Goal: Task Accomplishment & Management: Use online tool/utility

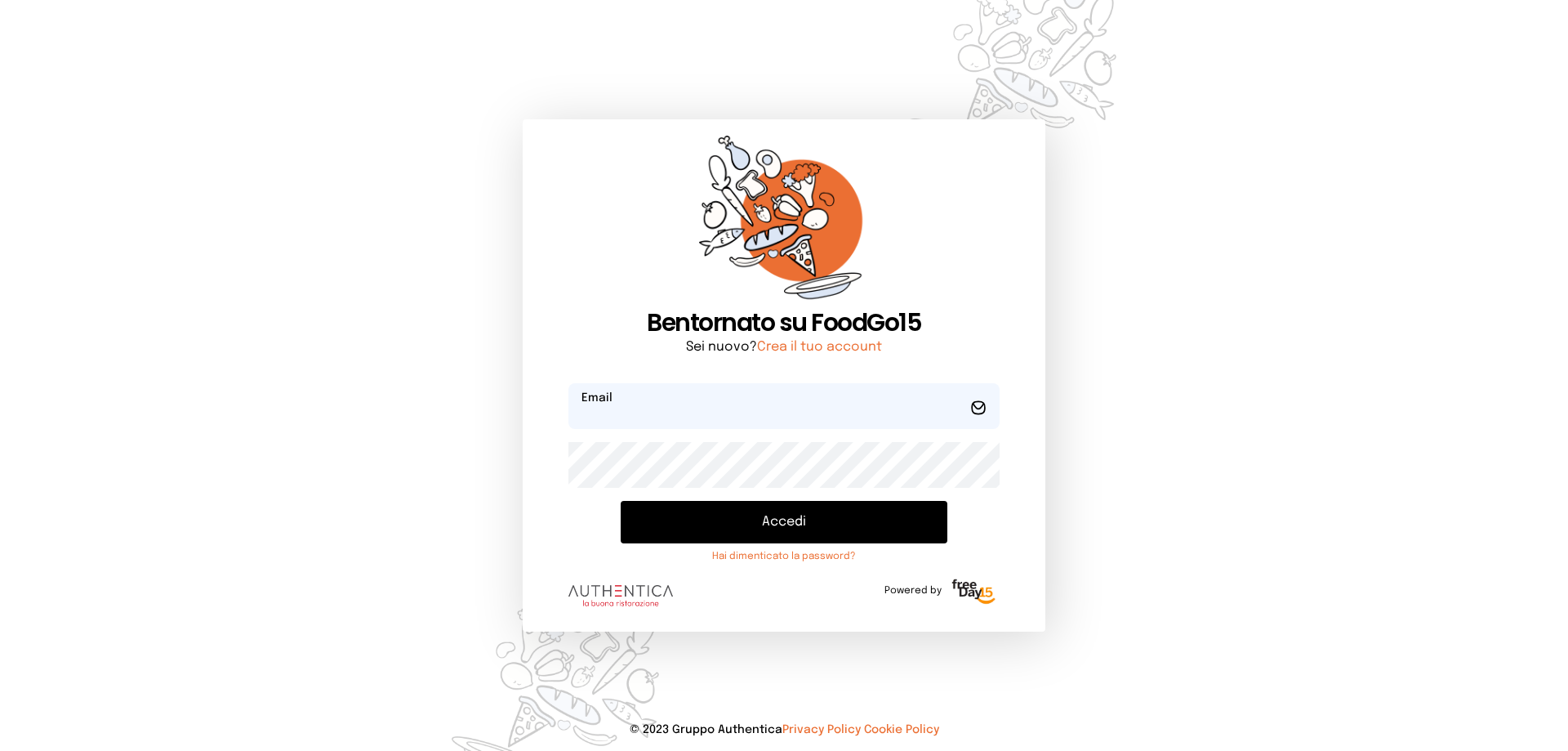
type input "**********"
click at [798, 530] on button "Accedi" at bounding box center [784, 521] width 327 height 42
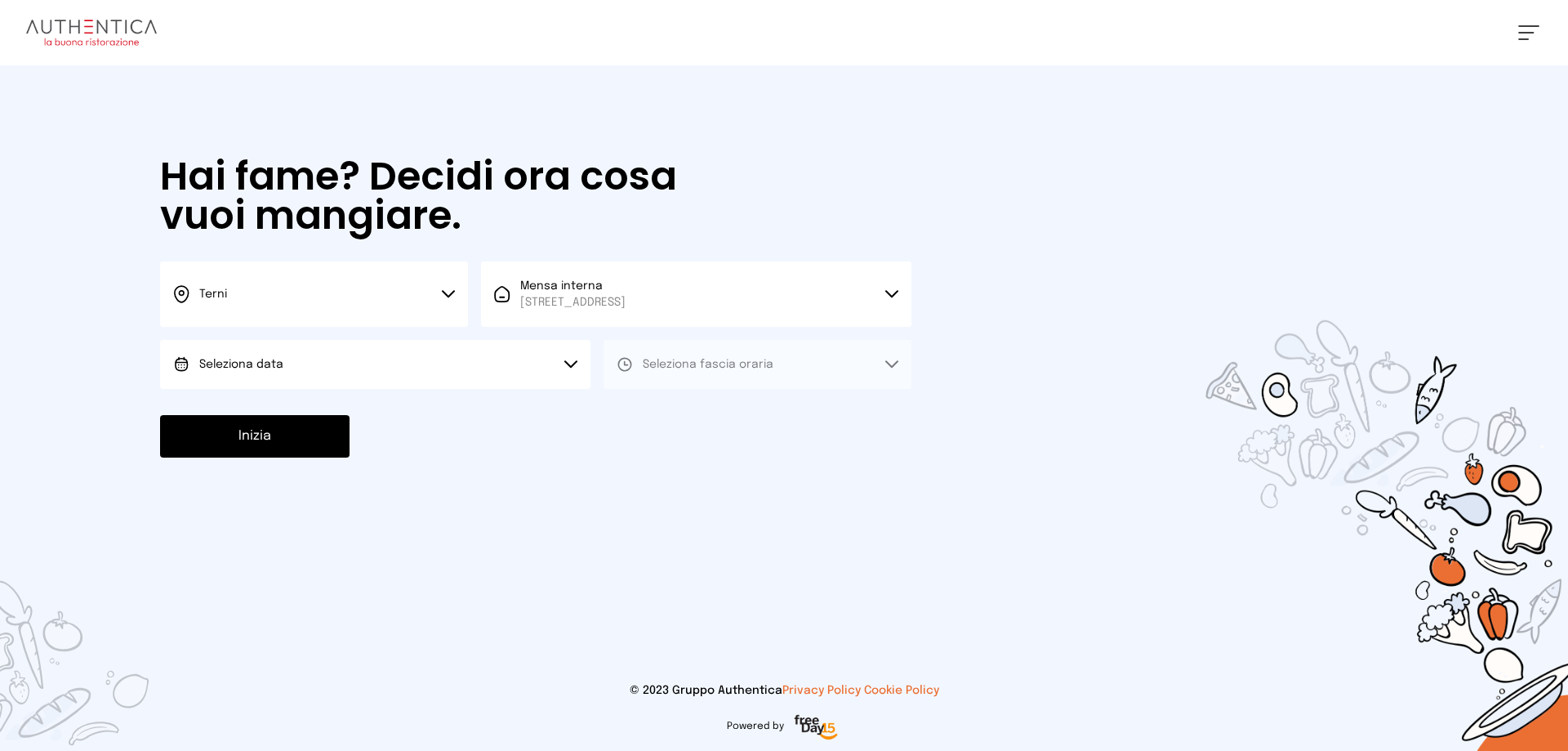
click at [426, 353] on button "Seleziona data" at bounding box center [375, 364] width 431 height 49
click at [406, 409] on li "[DATE], [DATE]" at bounding box center [375, 410] width 431 height 42
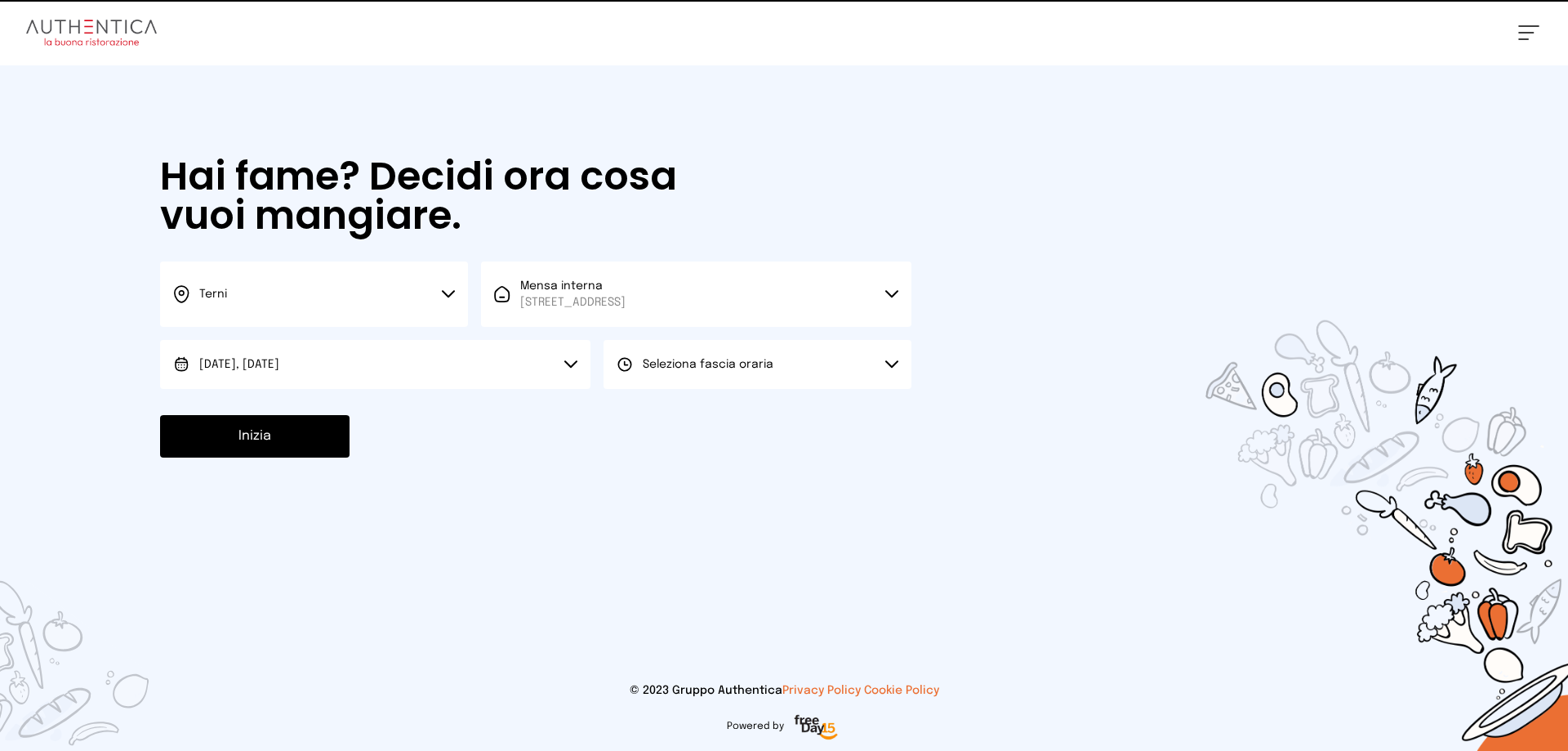
click at [775, 364] on button "Seleziona fascia oraria" at bounding box center [757, 364] width 308 height 49
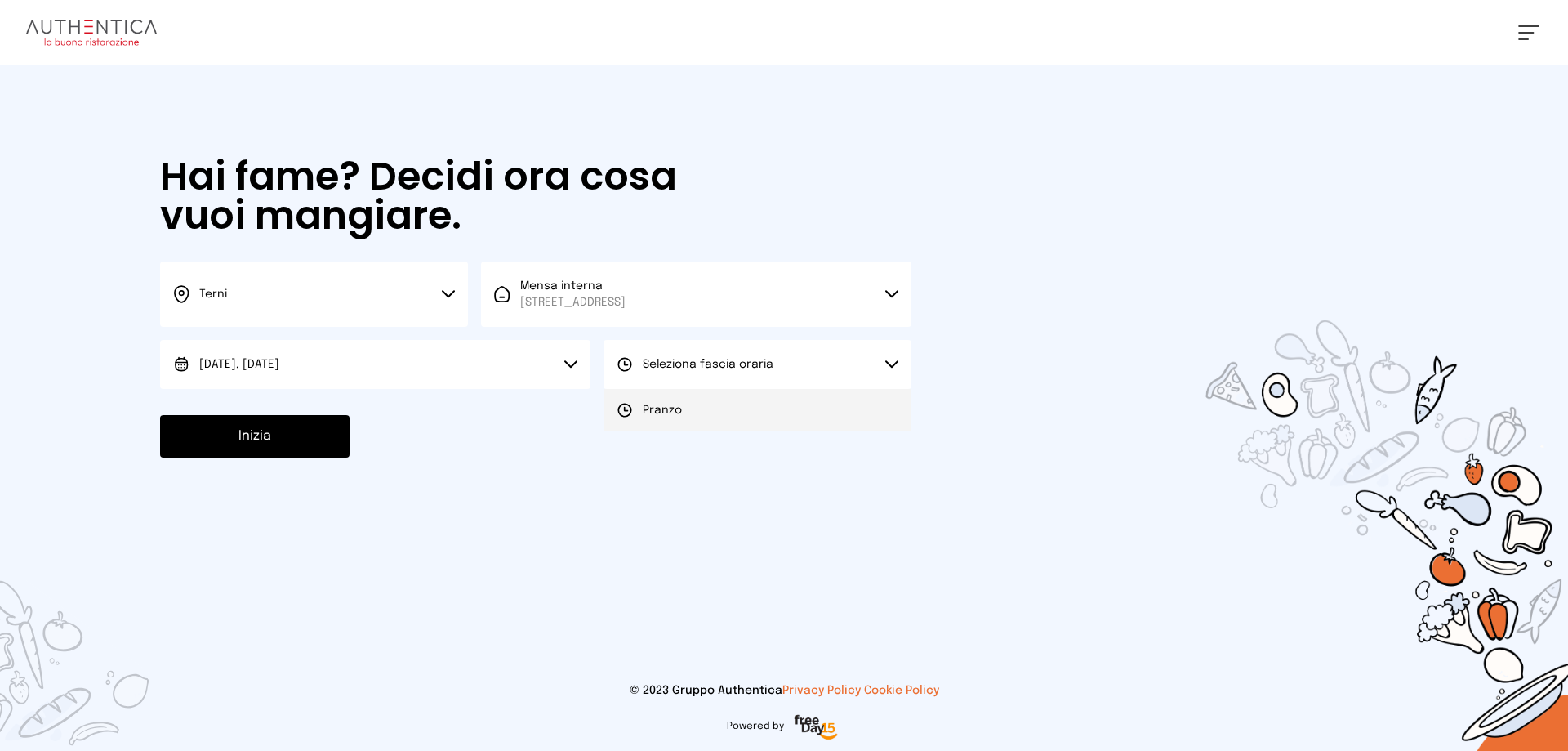
click at [747, 405] on li "Pranzo" at bounding box center [757, 410] width 308 height 42
click at [255, 440] on button "Inizia" at bounding box center [254, 436] width 189 height 42
